Goal: Navigation & Orientation: Find specific page/section

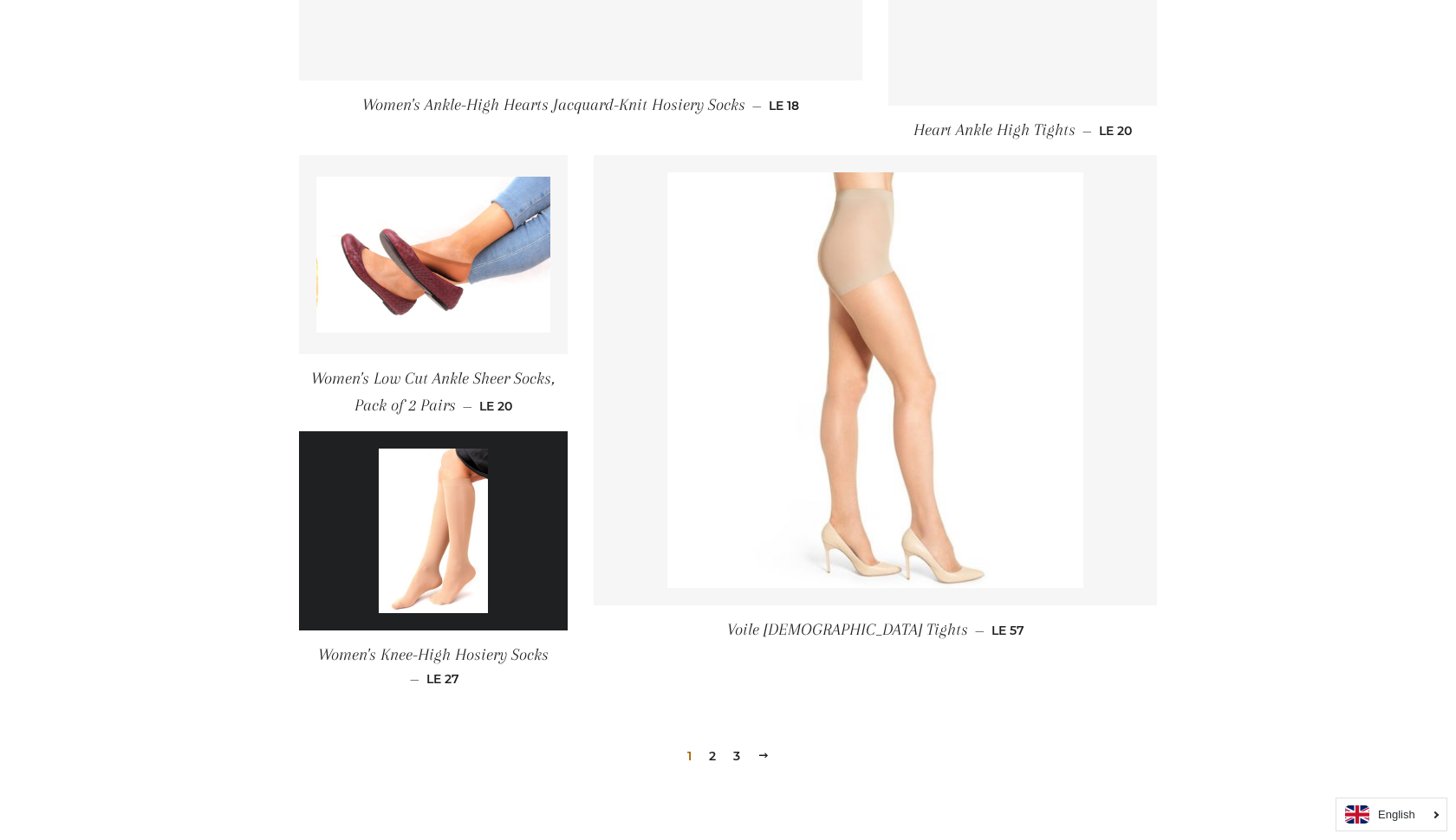
scroll to position [2310, 0]
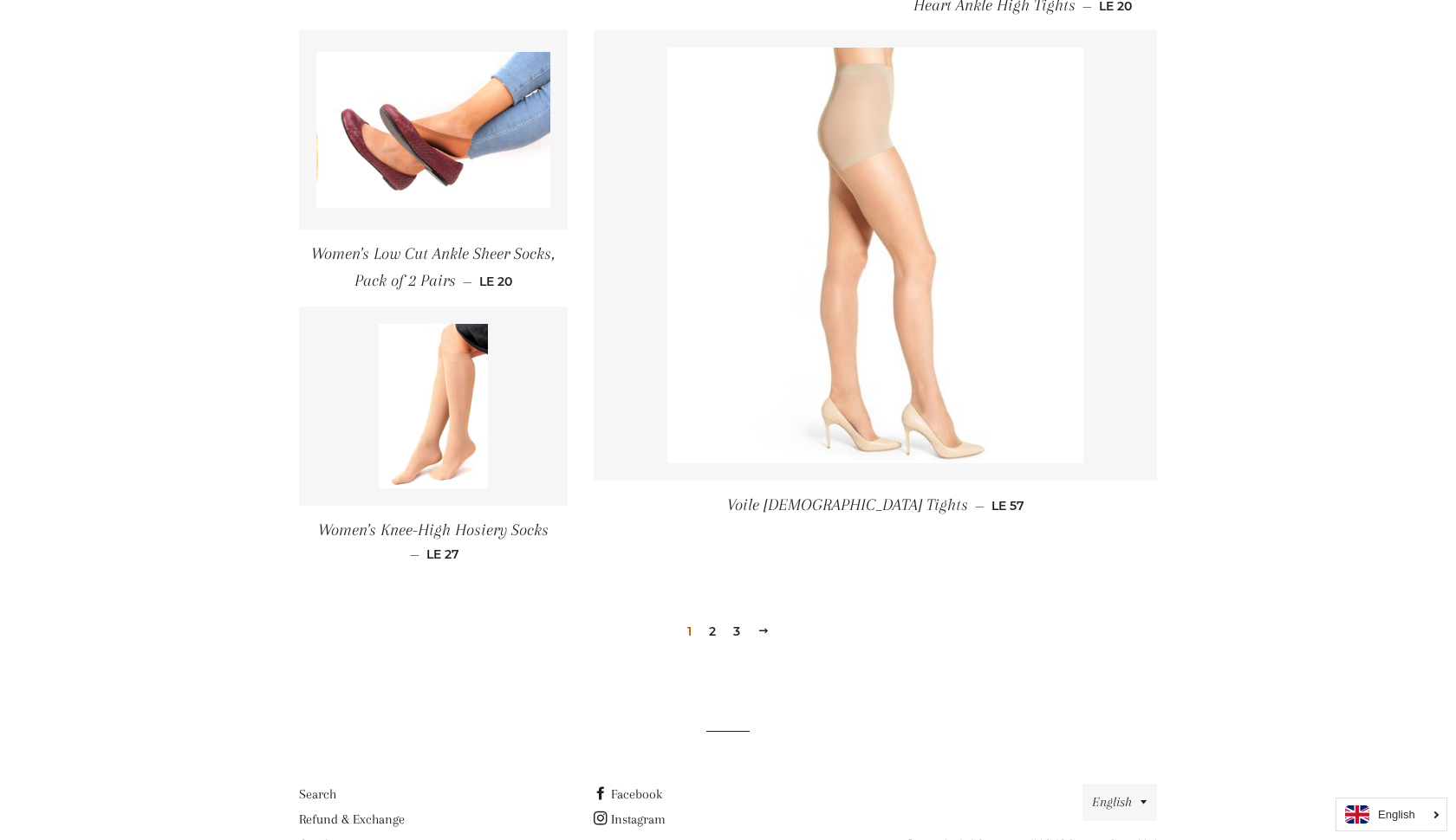
click at [708, 628] on link "2" at bounding box center [713, 631] width 21 height 26
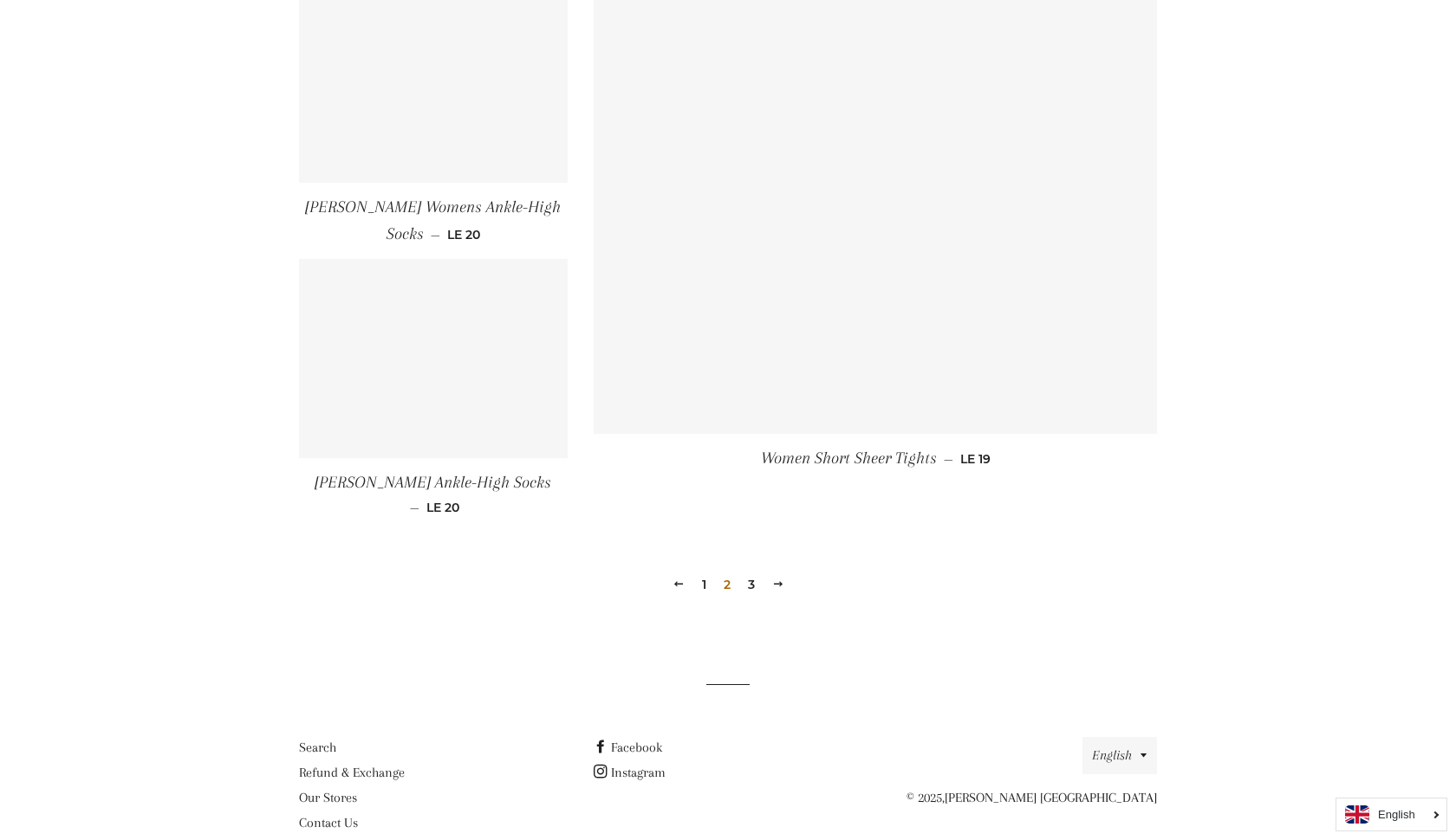
scroll to position [2302, 0]
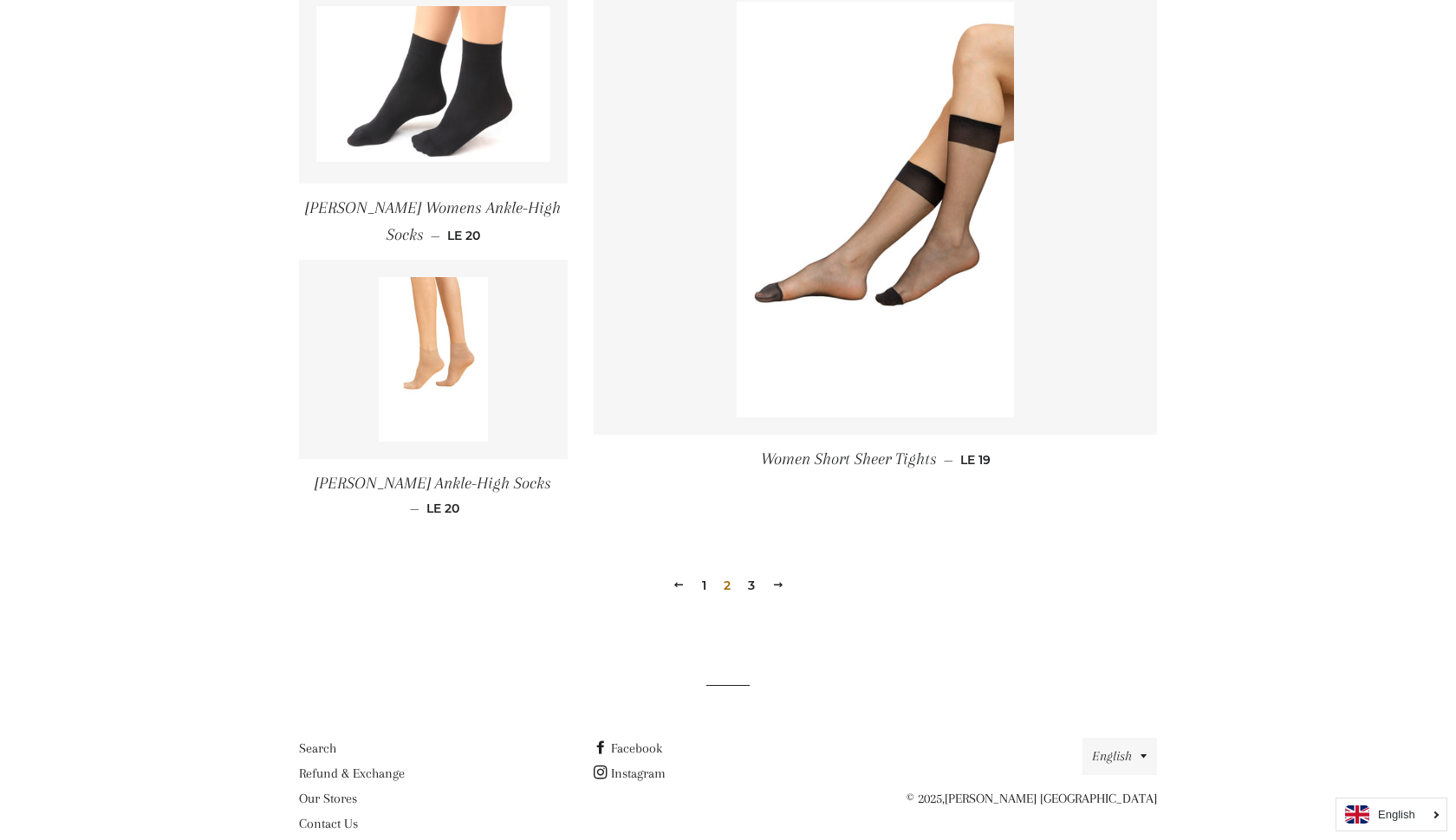
click at [752, 573] on link "3" at bounding box center [751, 586] width 21 height 26
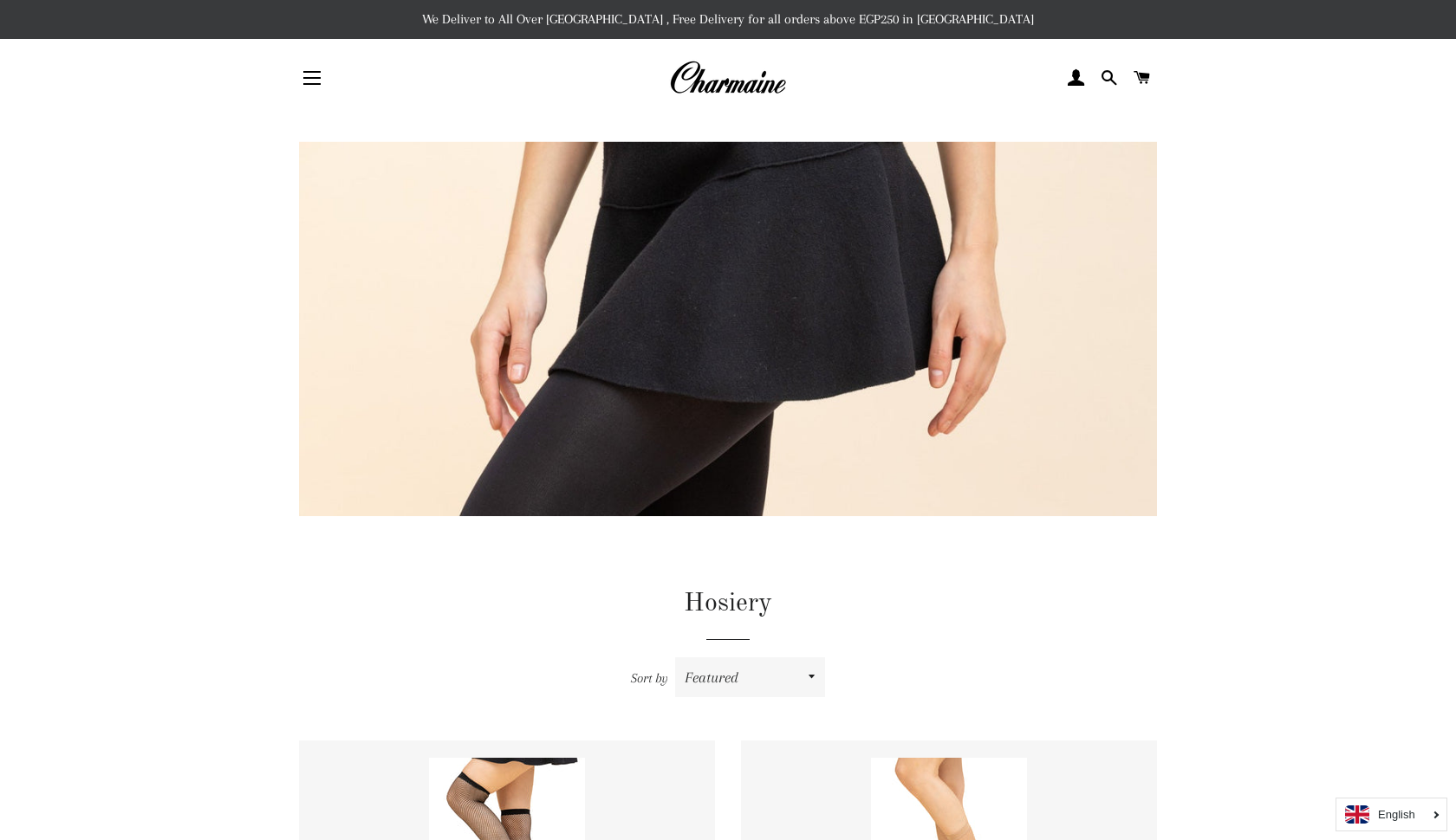
scroll to position [561, 0]
